Goal: Register for event/course

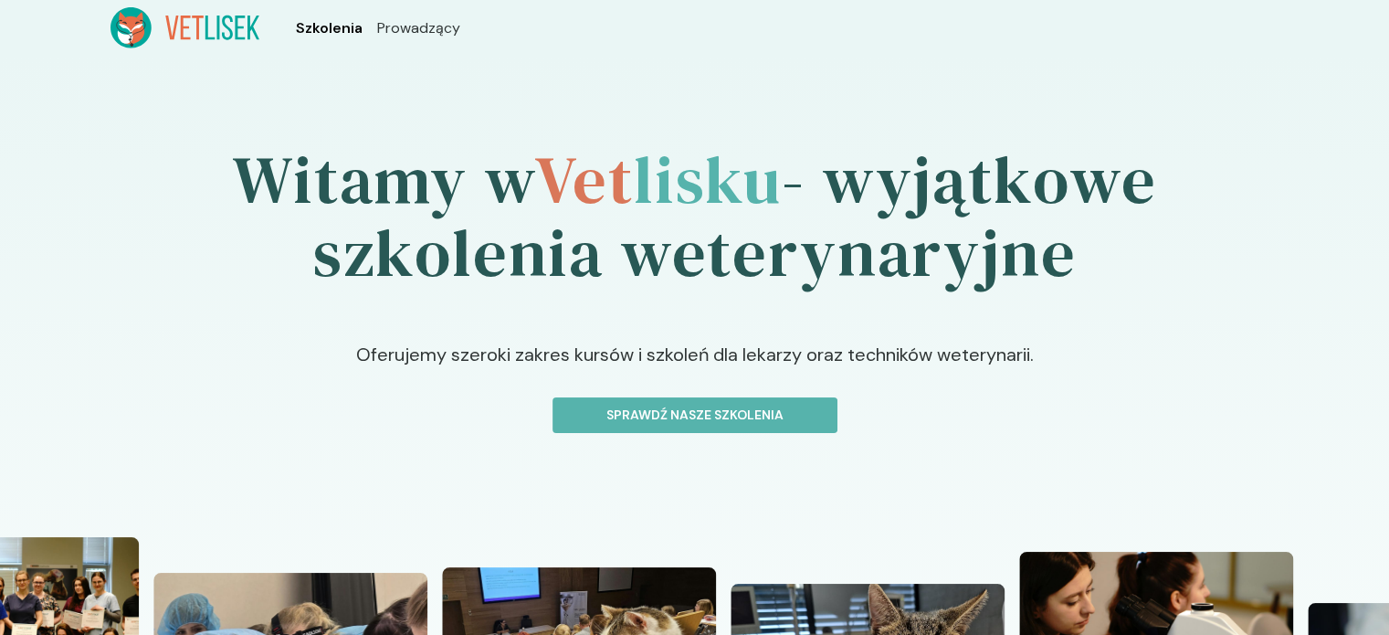
click at [321, 28] on span "Szkolenia" at bounding box center [329, 28] width 67 height 22
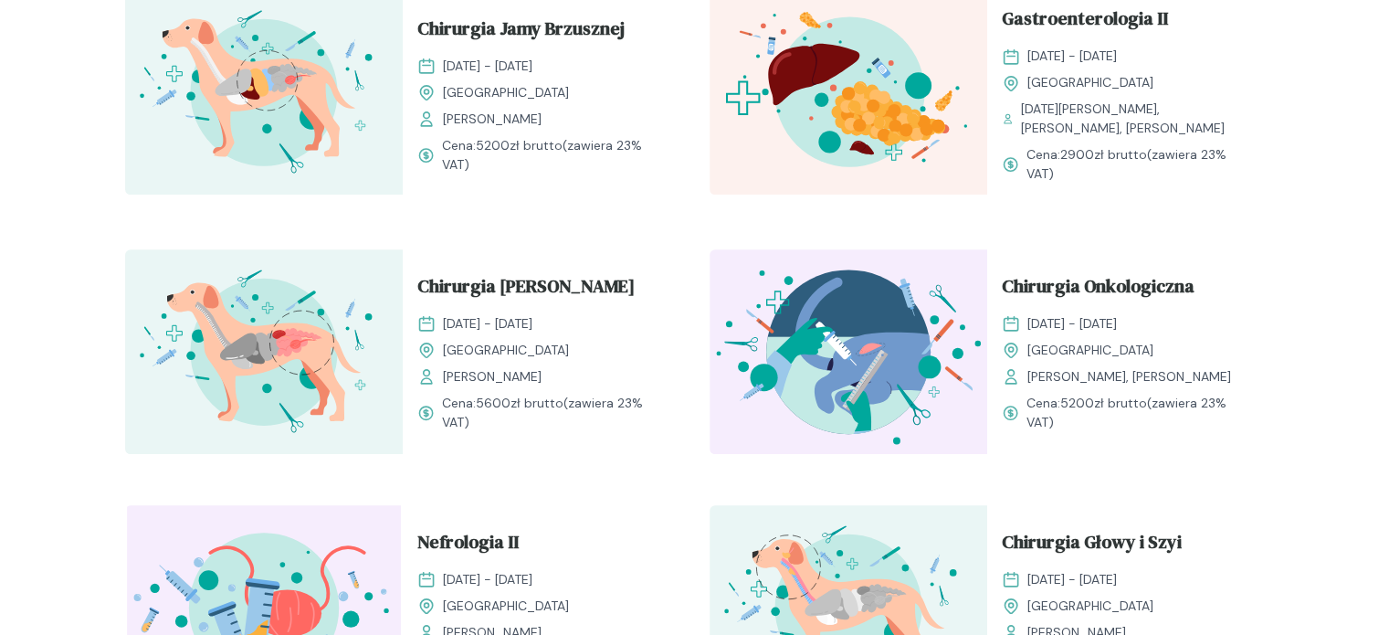
scroll to position [1827, 0]
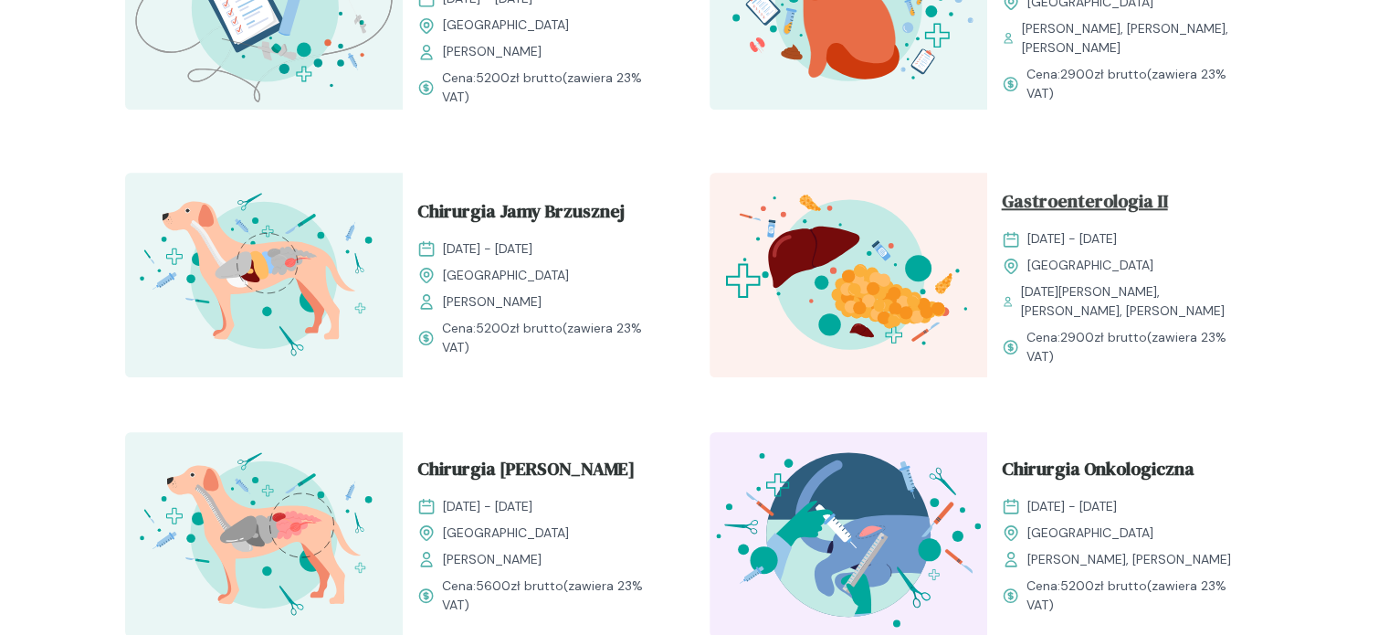
click at [1062, 187] on span "Gastroenterologia II" at bounding box center [1085, 204] width 166 height 35
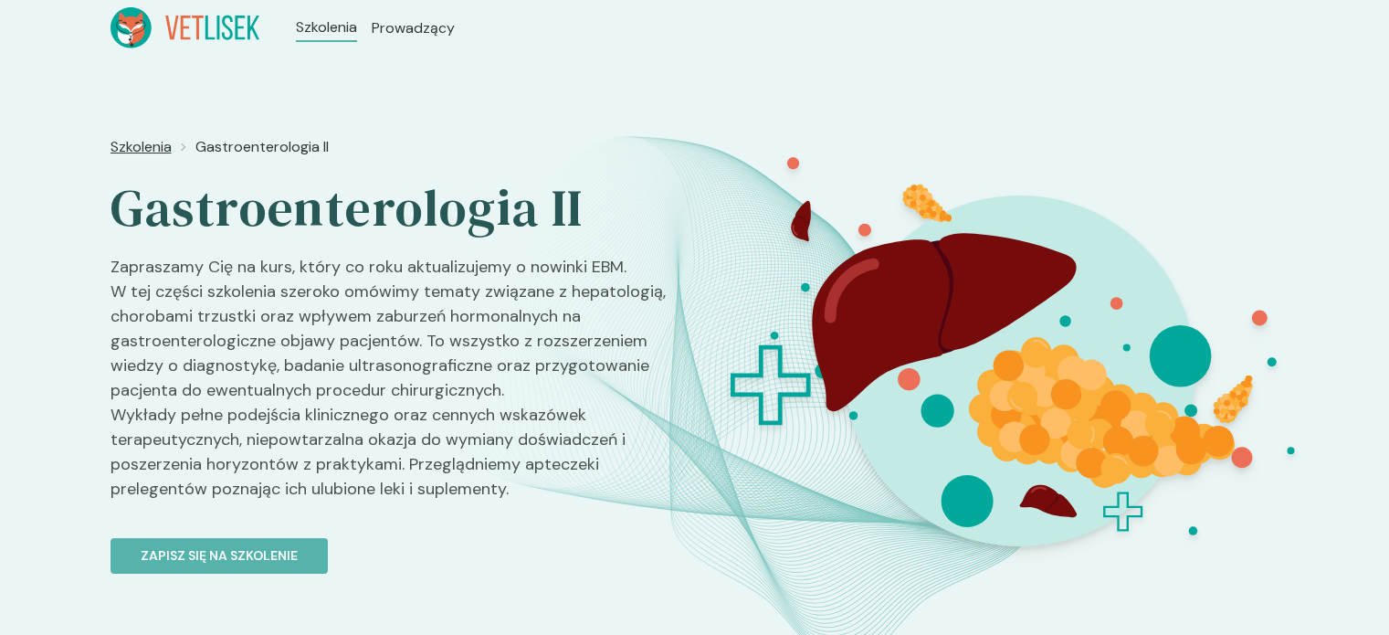
click at [152, 152] on span "Szkolenia" at bounding box center [141, 147] width 61 height 22
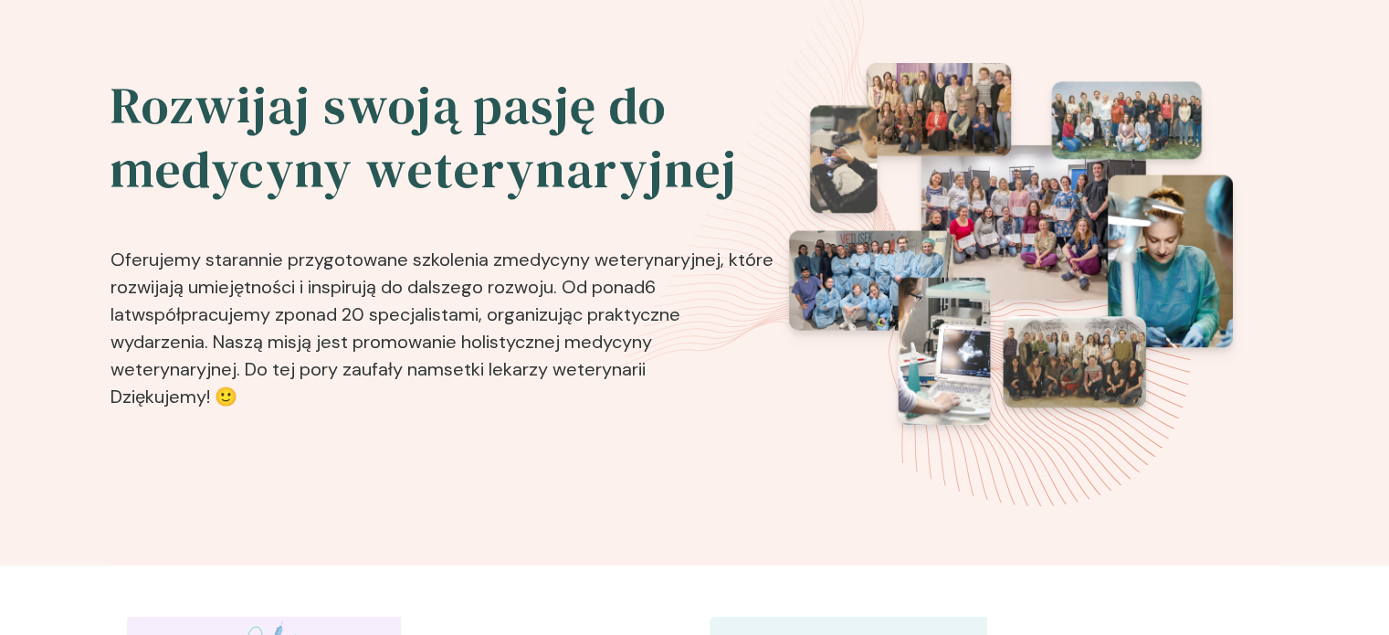
scroll to position [365, 0]
